Goal: Task Accomplishment & Management: Manage account settings

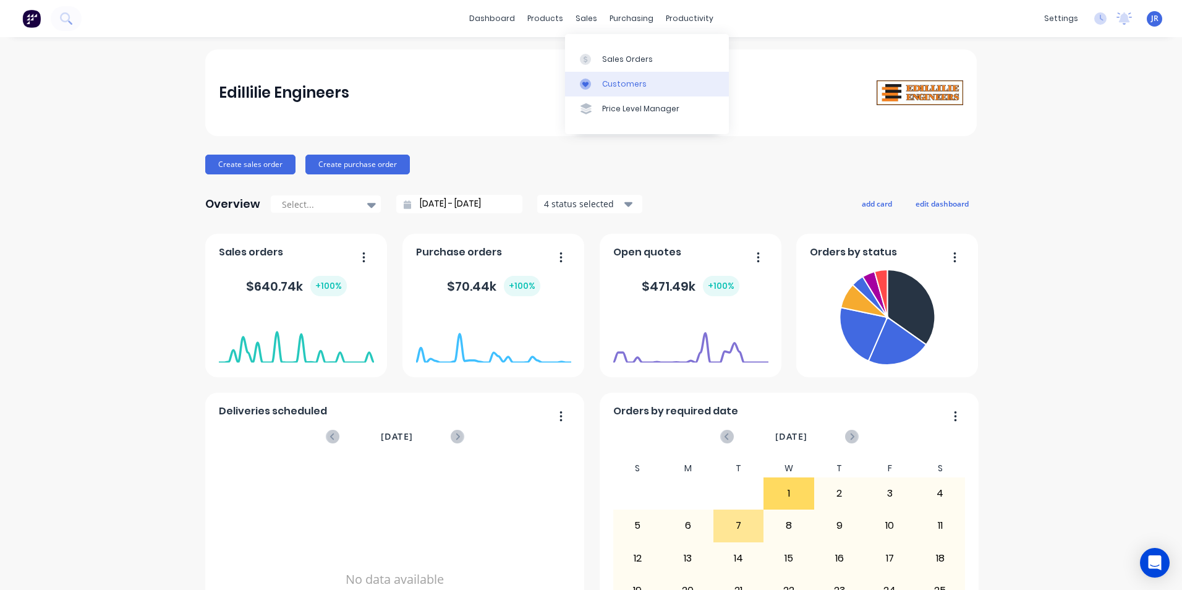
click at [619, 79] on div "Customers" at bounding box center [624, 84] width 45 height 11
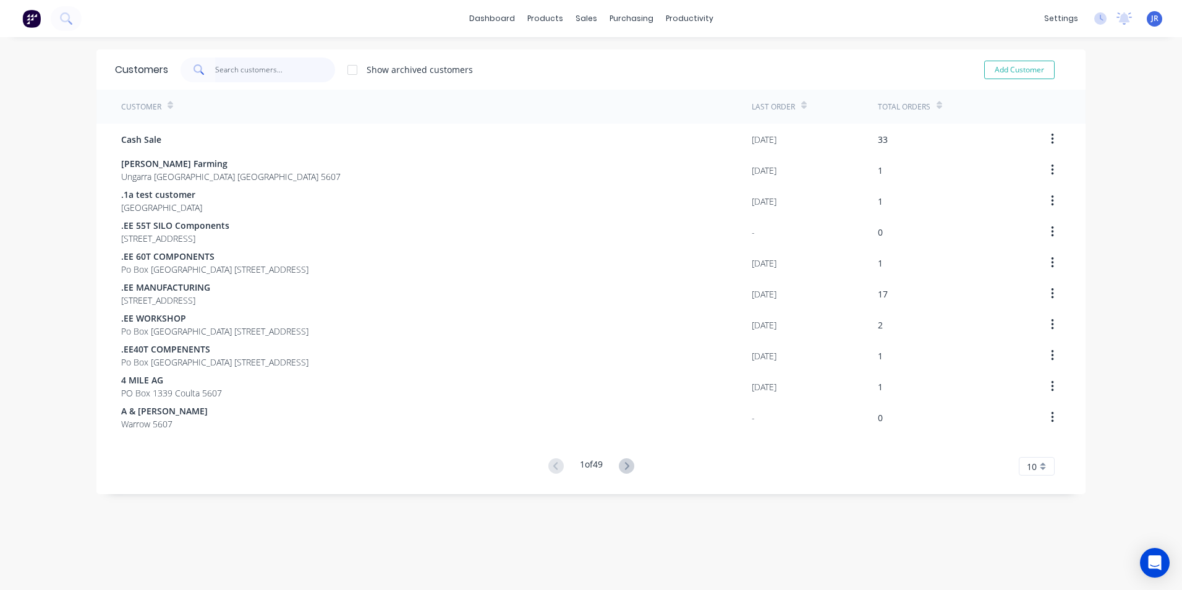
click at [245, 70] on input "text" at bounding box center [275, 70] width 121 height 25
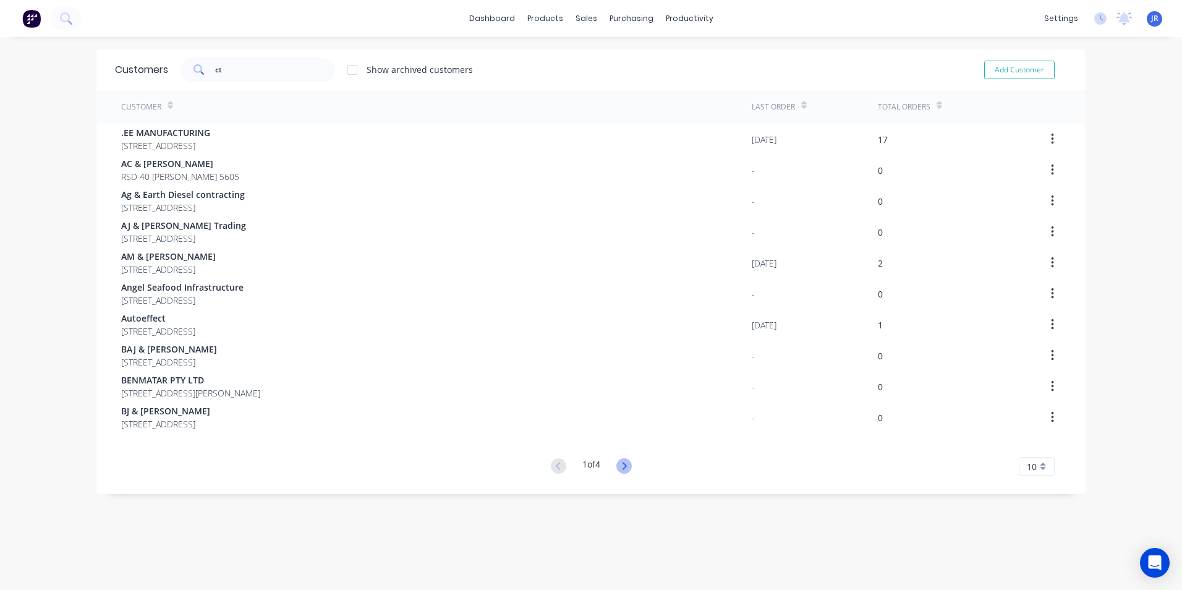
click at [626, 469] on icon at bounding box center [624, 465] width 15 height 15
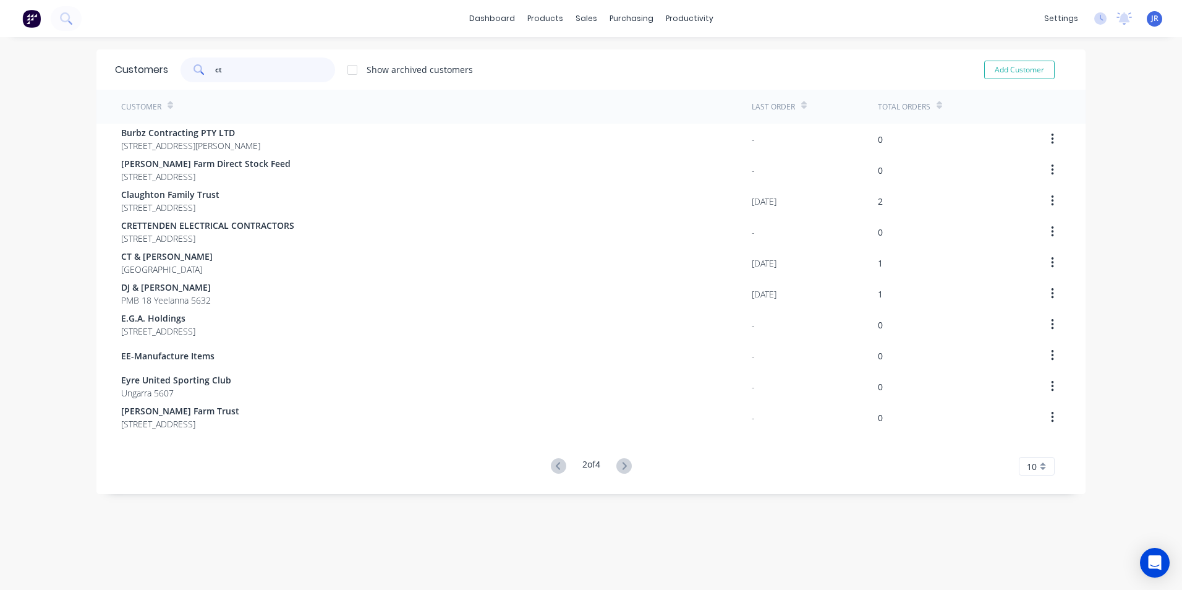
drag, startPoint x: 224, startPoint y: 73, endPoint x: 192, endPoint y: 74, distance: 32.8
click at [201, 72] on div "ct" at bounding box center [258, 70] width 155 height 25
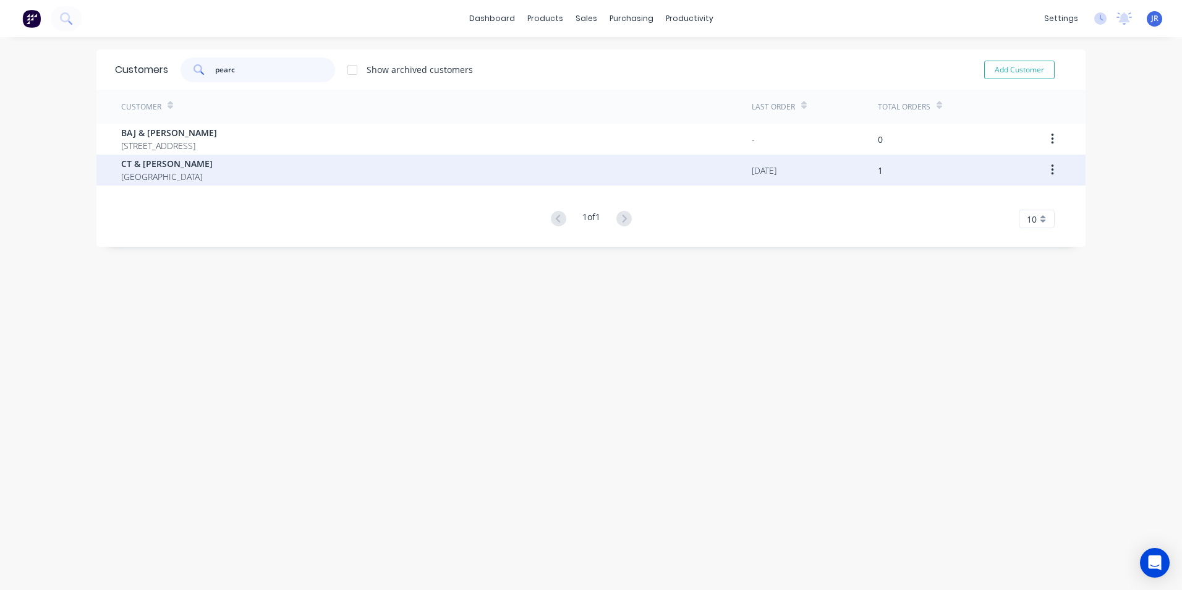
type input "pearc"
click at [166, 174] on span "[GEOGRAPHIC_DATA]" at bounding box center [167, 176] width 92 height 13
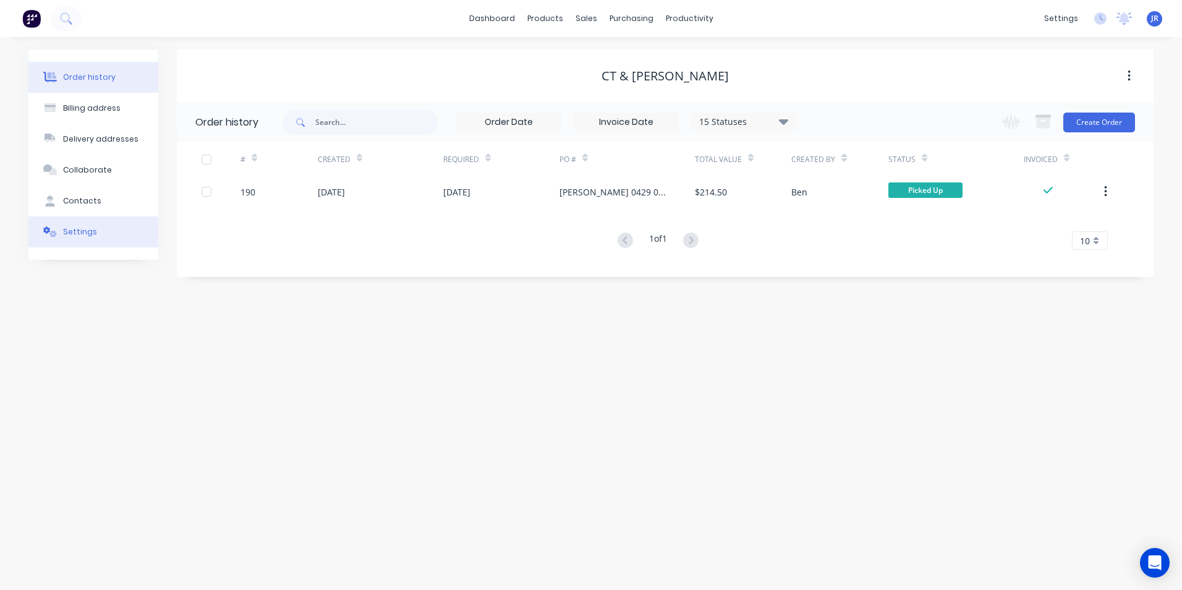
click at [101, 228] on button "Settings" at bounding box center [93, 231] width 130 height 31
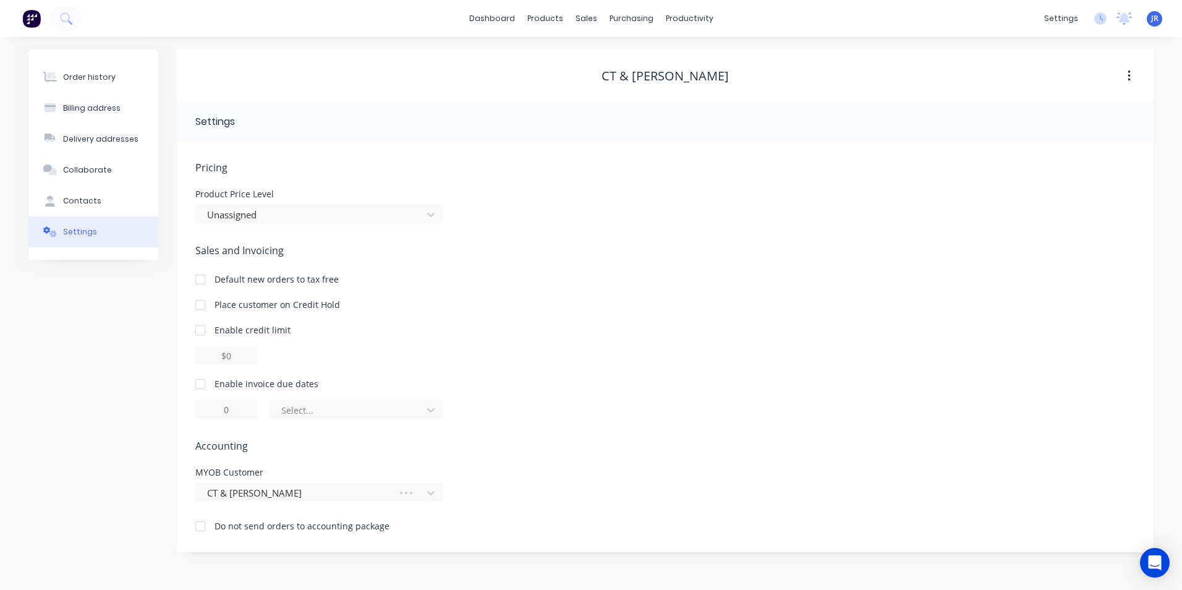
click at [196, 382] on div at bounding box center [200, 384] width 25 height 25
type input "1"
click at [205, 386] on div at bounding box center [200, 384] width 25 height 25
drag, startPoint x: 203, startPoint y: 386, endPoint x: 220, endPoint y: 399, distance: 21.1
click at [205, 386] on div at bounding box center [200, 384] width 25 height 25
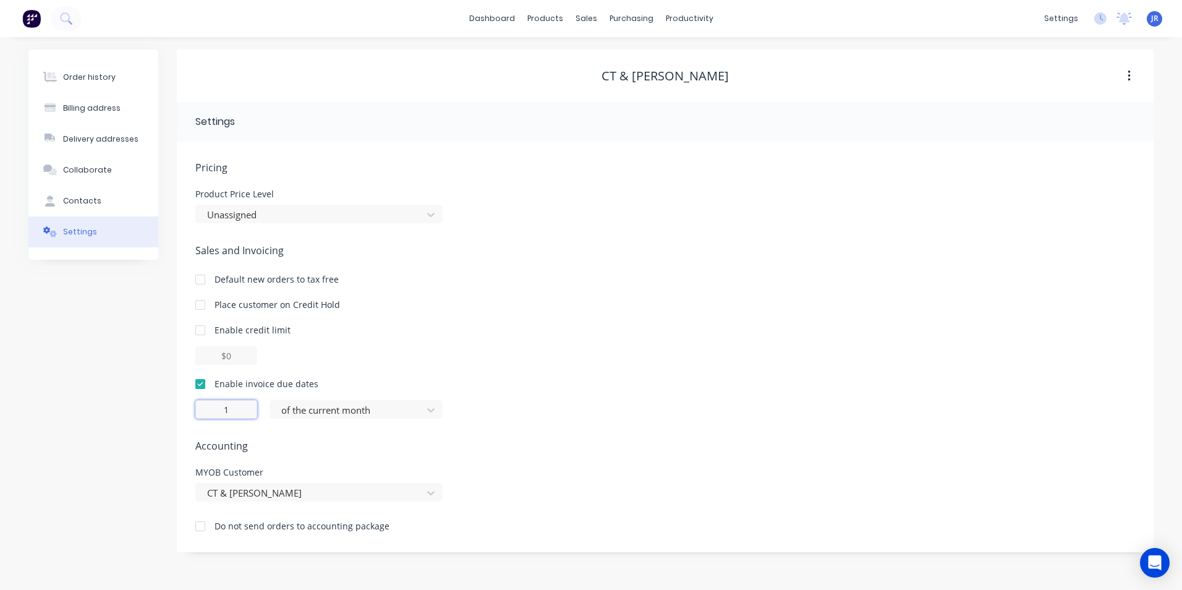
click at [233, 409] on input "1" at bounding box center [226, 409] width 62 height 19
type input "14"
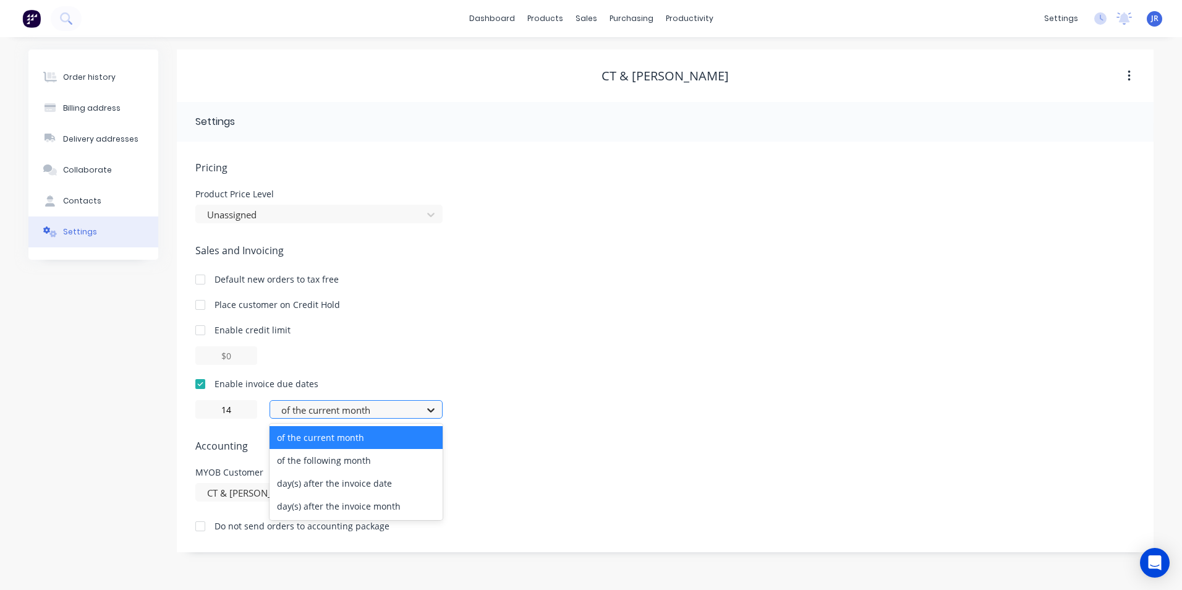
click at [431, 409] on icon at bounding box center [431, 410] width 12 height 12
click at [408, 485] on div "day(s) after the invoice date" at bounding box center [356, 483] width 173 height 23
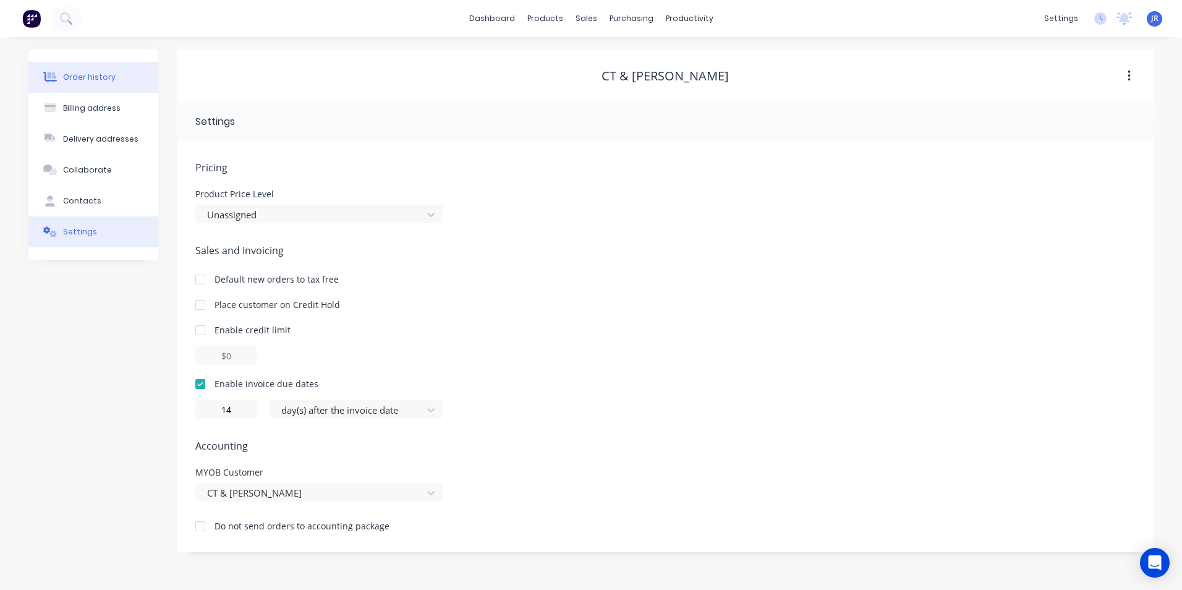
click at [113, 77] on button "Order history" at bounding box center [93, 77] width 130 height 31
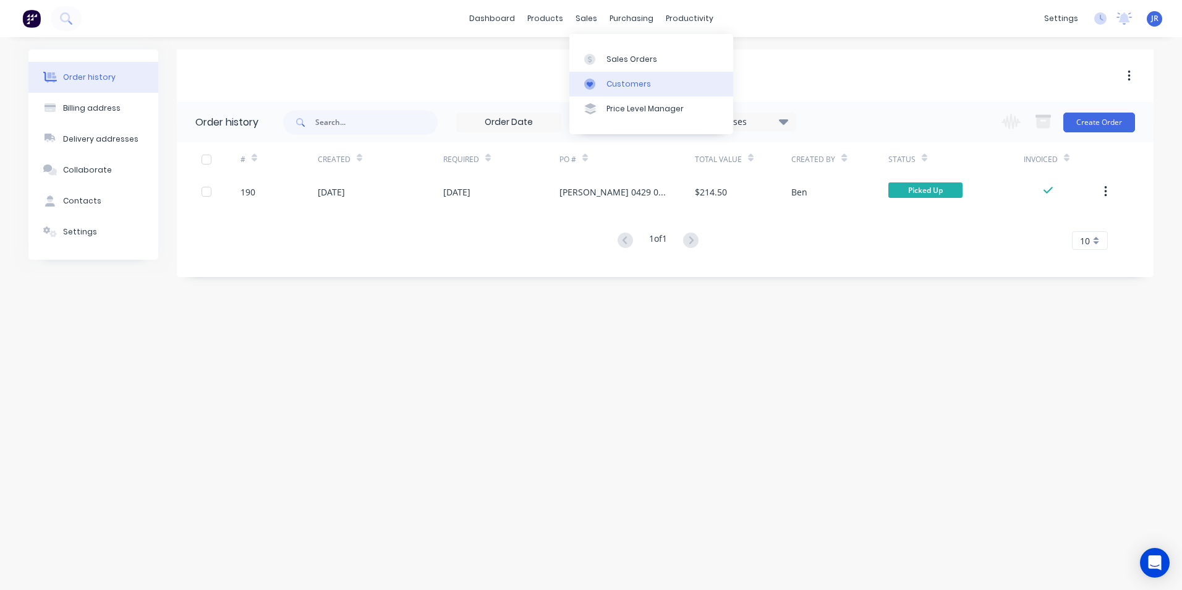
click at [611, 76] on link "Customers" at bounding box center [652, 84] width 164 height 25
